Goal: Check status

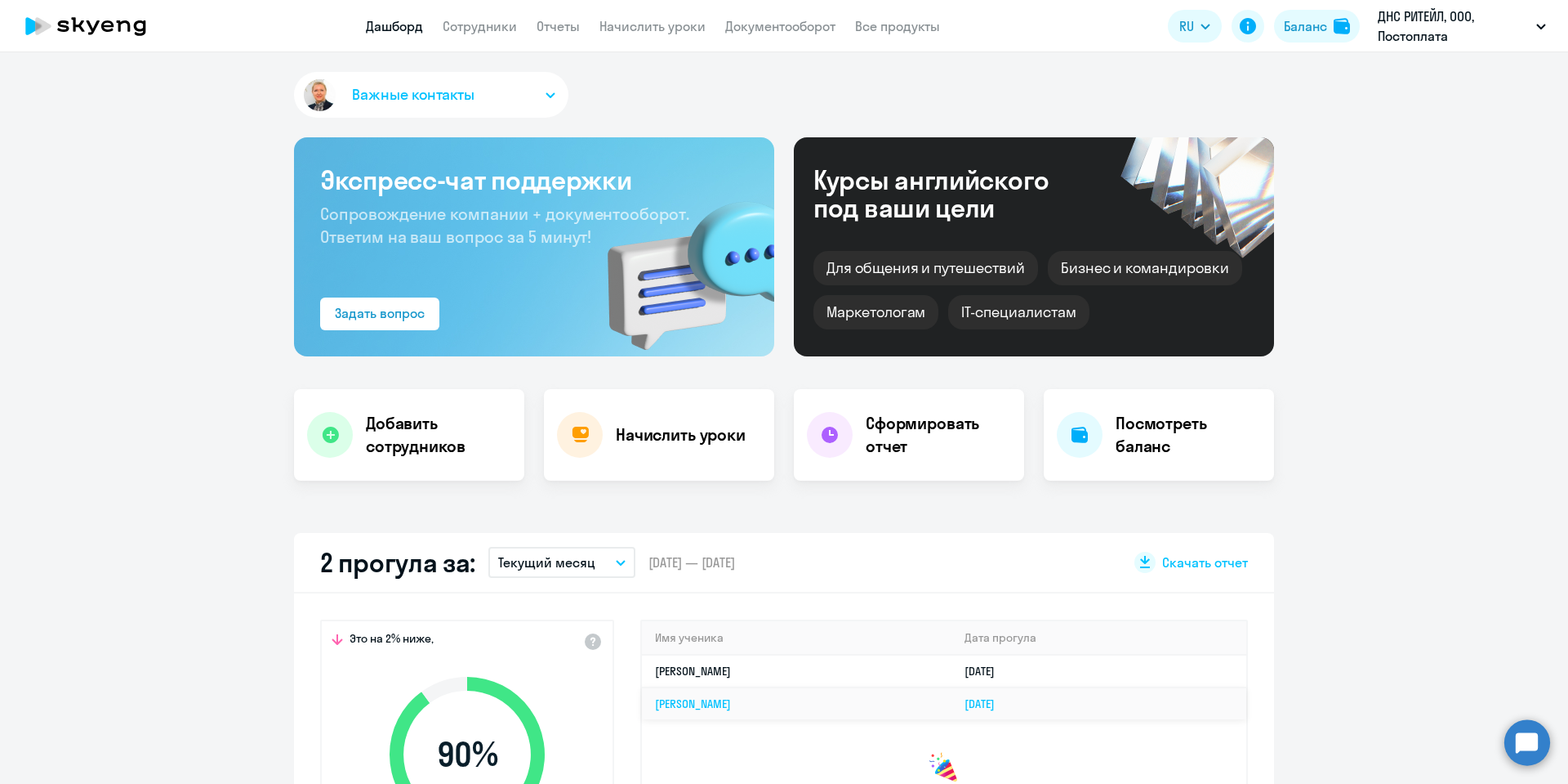
select select "30"
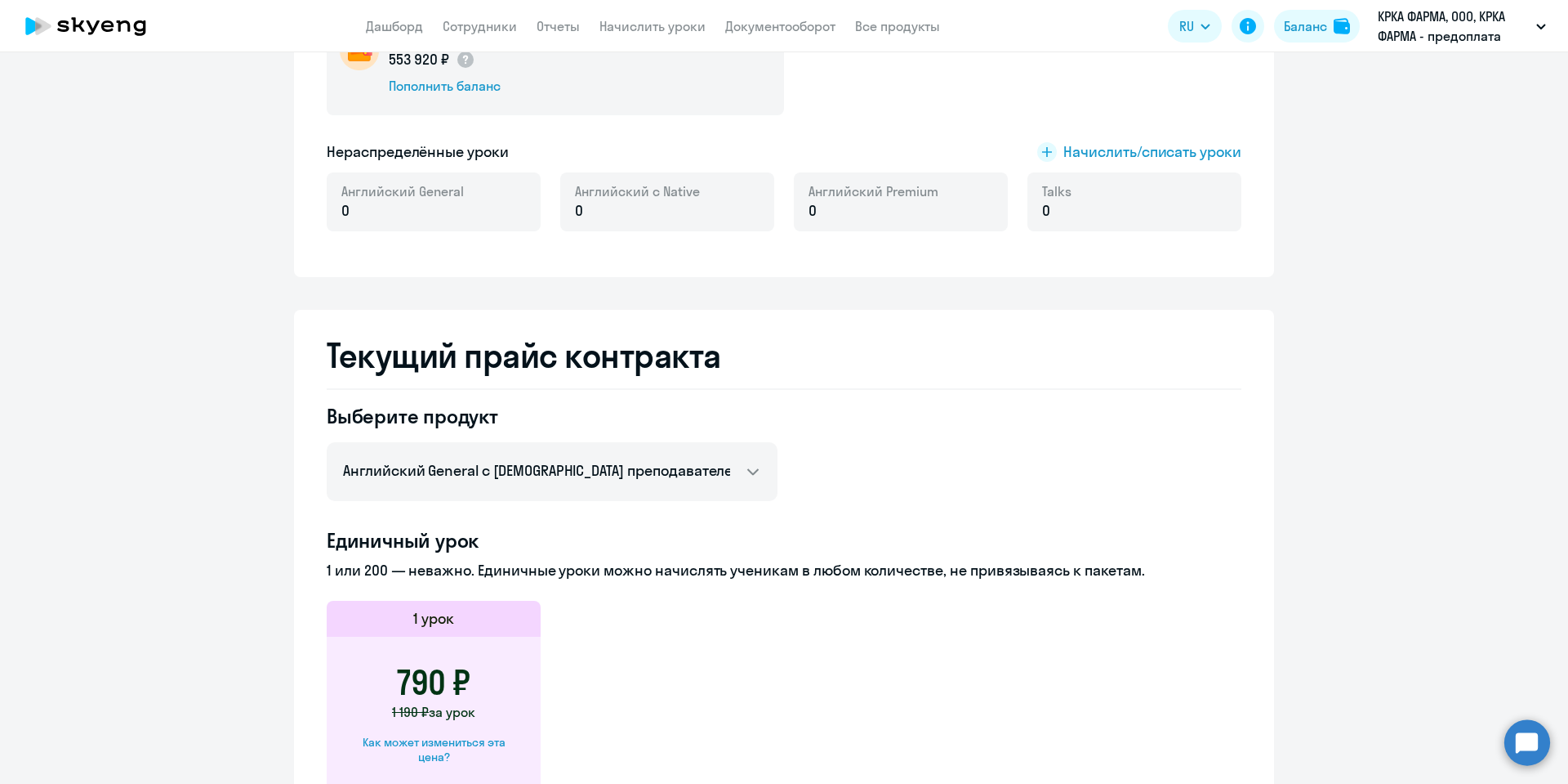
scroll to position [368, 0]
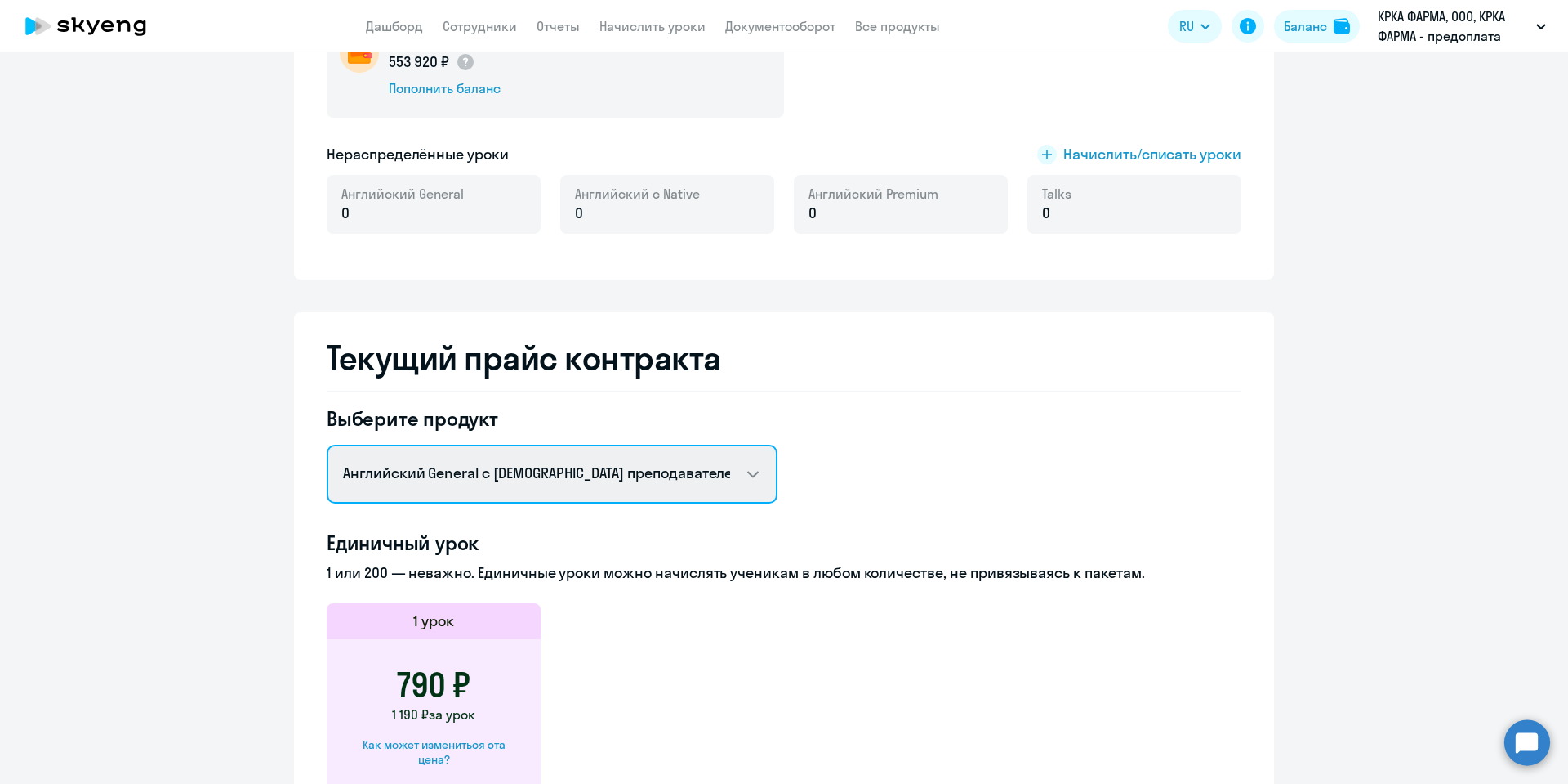
click at [742, 477] on select "Английский General с русскоговорящим преподавателем Английский General с англог…" at bounding box center [551, 473] width 450 height 59
select select "english_adult_not_native_speaker_premium"
click at [327, 444] on select "Английский General с русскоговорящим преподавателем Английский General с англог…" at bounding box center [551, 473] width 450 height 59
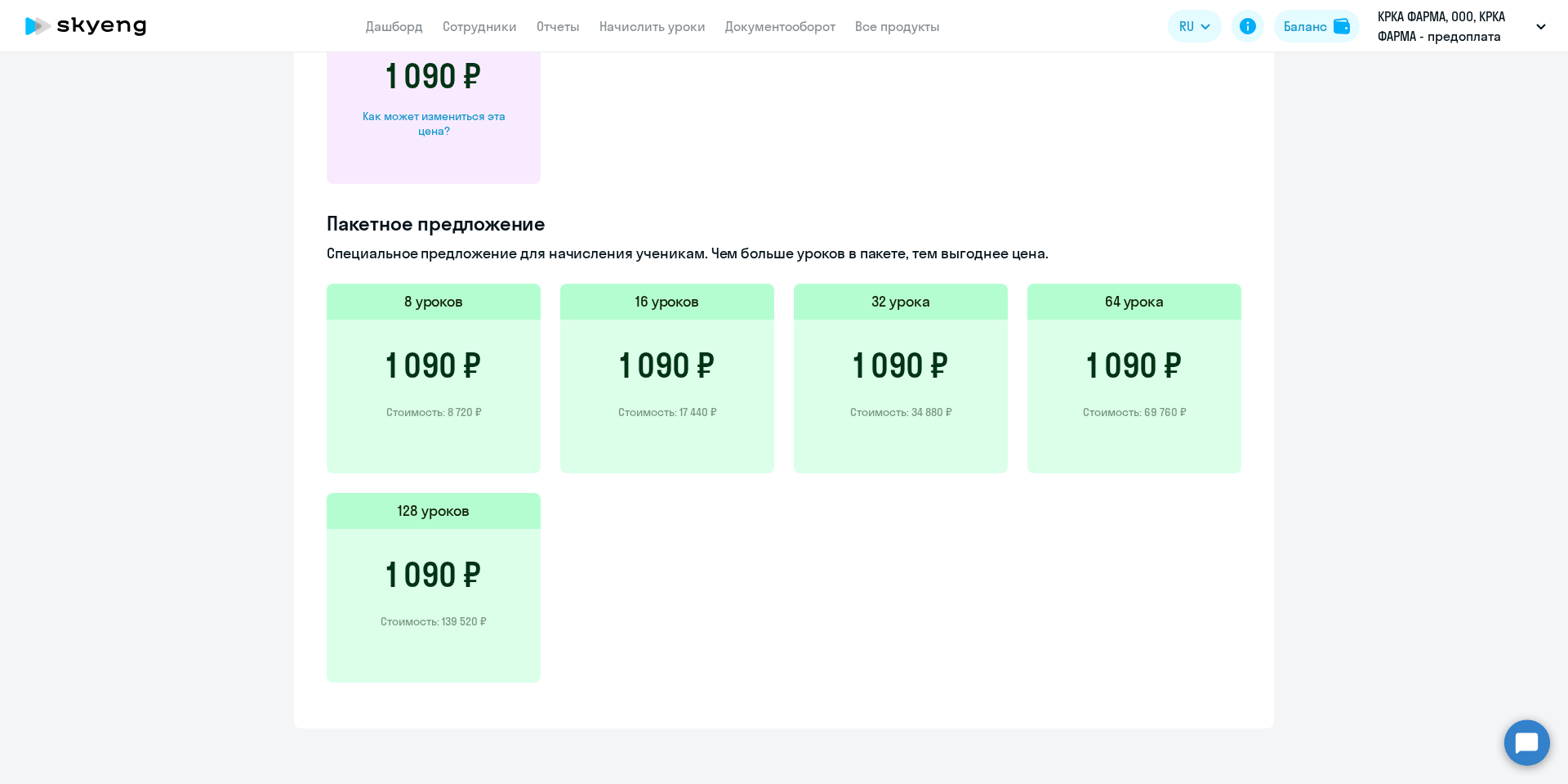
scroll to position [854, 0]
